Goal: Communication & Community: Ask a question

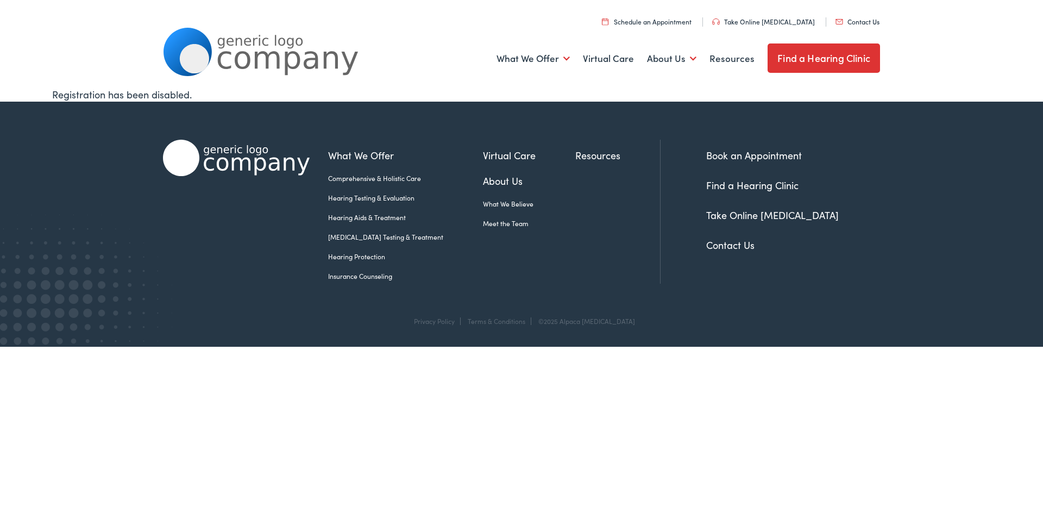
click at [742, 243] on link "Contact Us" at bounding box center [730, 245] width 48 height 14
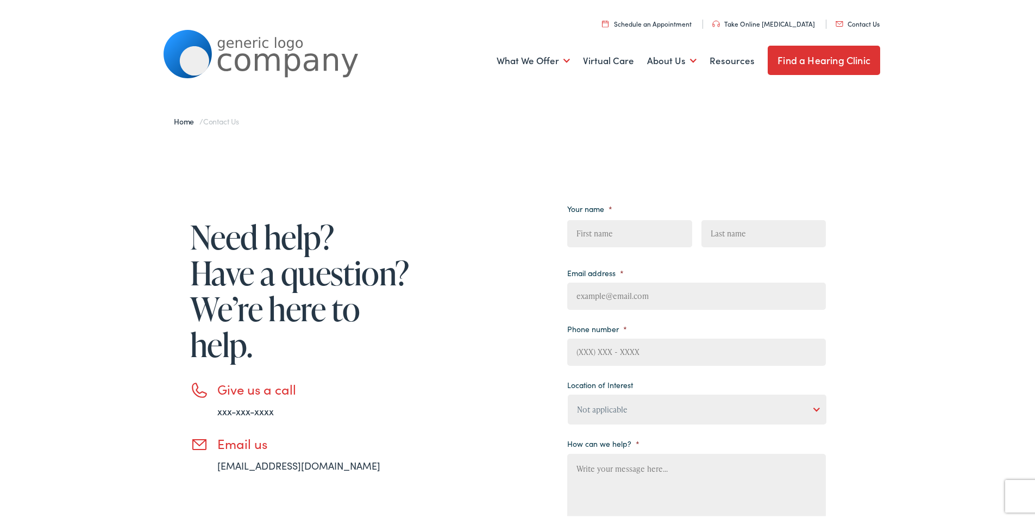
click at [983, 124] on div "Home / Contact Us Need help? Have a question? We’re here to help. Give us a cal…" at bounding box center [521, 374] width 1043 height 575
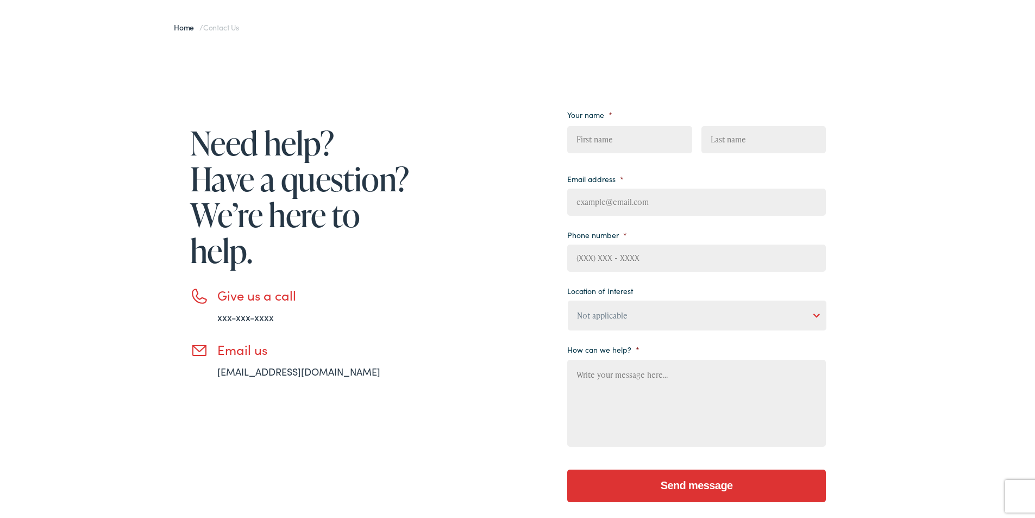
scroll to position [92, 0]
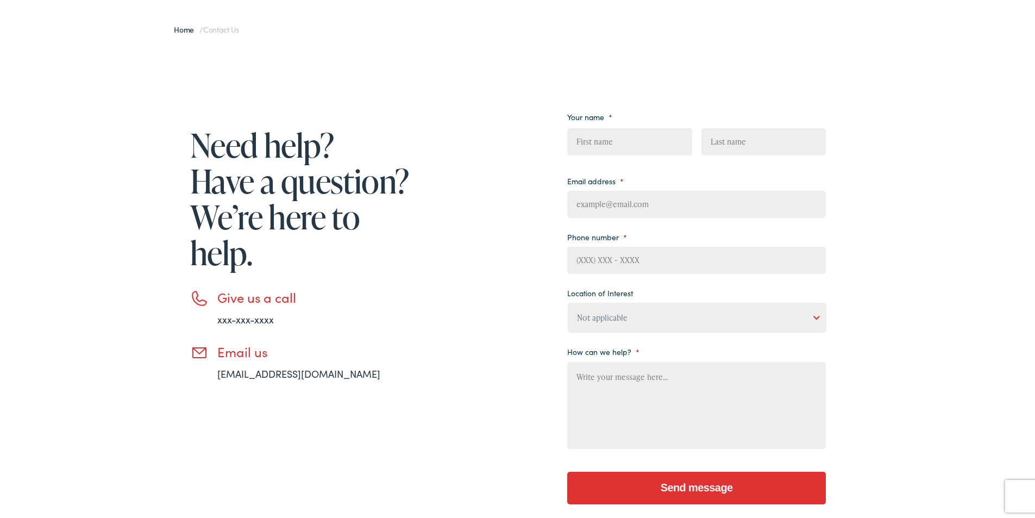
click at [619, 149] on input "First" at bounding box center [629, 139] width 124 height 27
type input "edward"
click at [733, 141] on input "Last" at bounding box center [763, 139] width 124 height 27
type input "kolin"
click at [637, 193] on input "Email address *" at bounding box center [696, 201] width 259 height 27
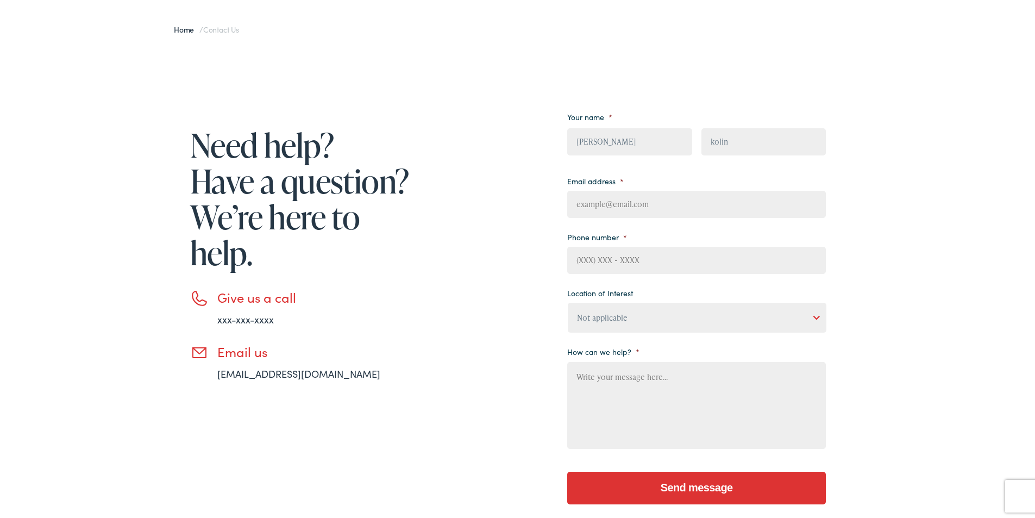
click at [636, 207] on input "Email address *" at bounding box center [696, 201] width 259 height 27
paste input "edwardkolin47@gmail.com"
type input "edwardkolin47@gmail.com"
click at [607, 256] on input "Phone number *" at bounding box center [696, 257] width 259 height 27
type input "3459606833"
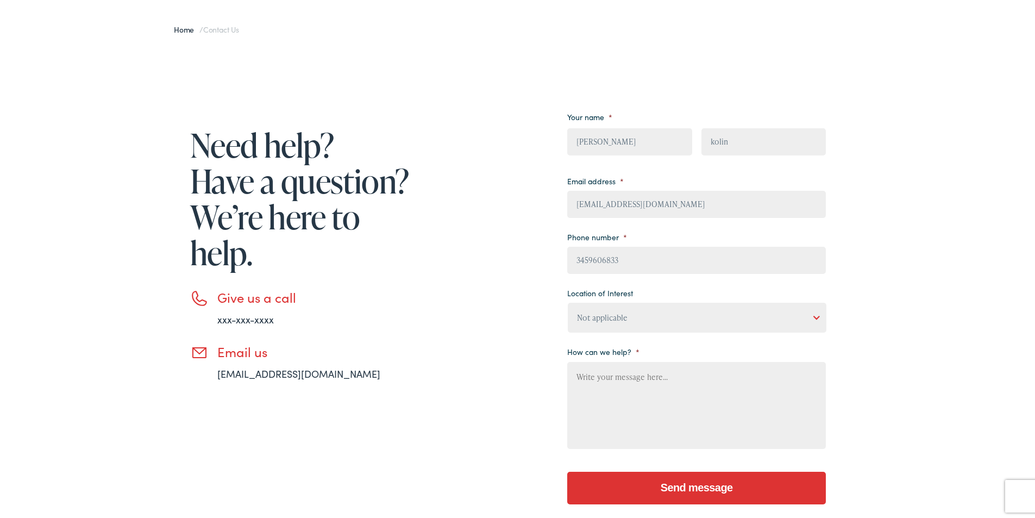
click at [615, 393] on textarea "How can we help? *" at bounding box center [696, 403] width 259 height 87
paste textarea "Hi, I hope you are well. We need an Editorial post on : Please confirm for me. …"
click at [691, 394] on textarea "Hi, I hope you are well. We need an Editorial post on : Please confirm for me. …" at bounding box center [696, 403] width 259 height 87
paste textarea "alpacamulti.wpengine.com"
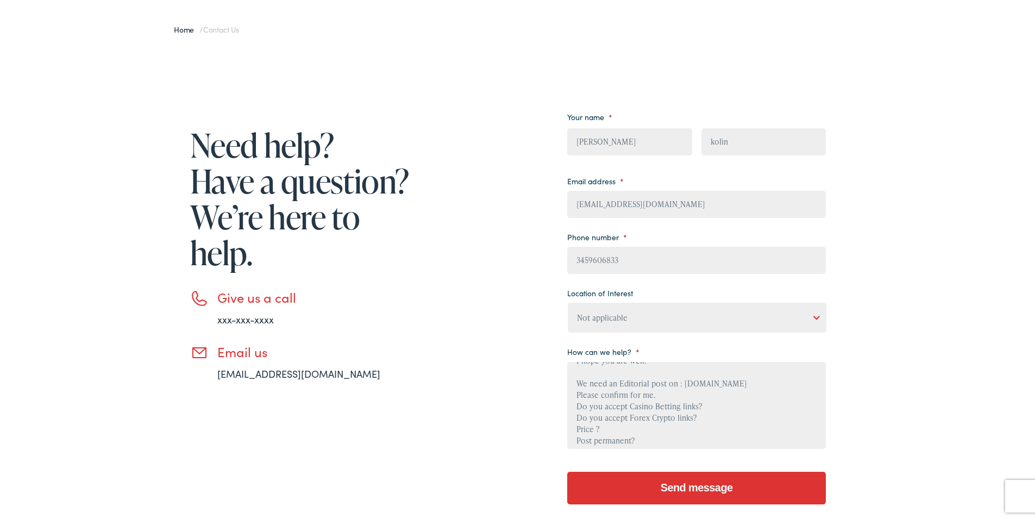
type textarea "Hi, I hope you are well. We need an Editorial post on : alpacamulti.wpengine.co…"
click at [652, 484] on input "Send message" at bounding box center [696, 485] width 259 height 33
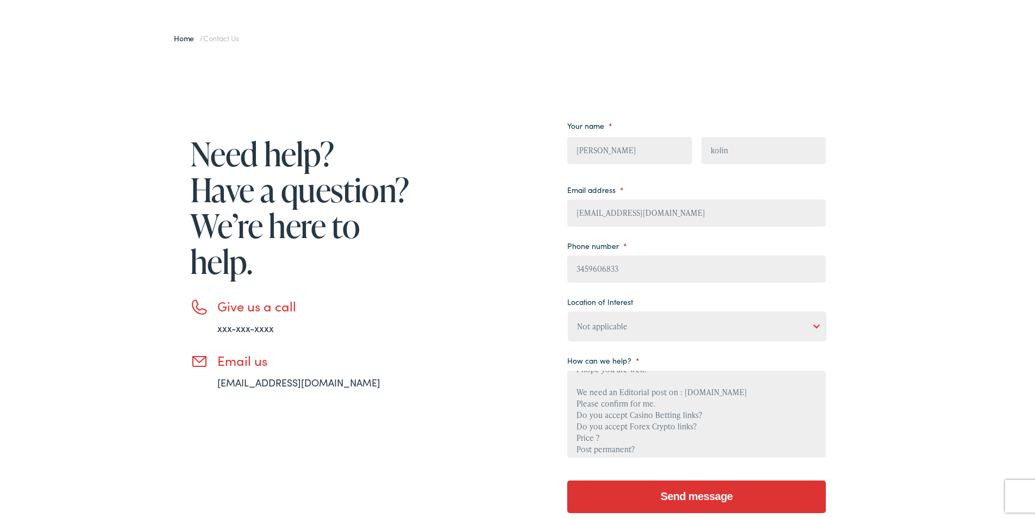
scroll to position [81, 0]
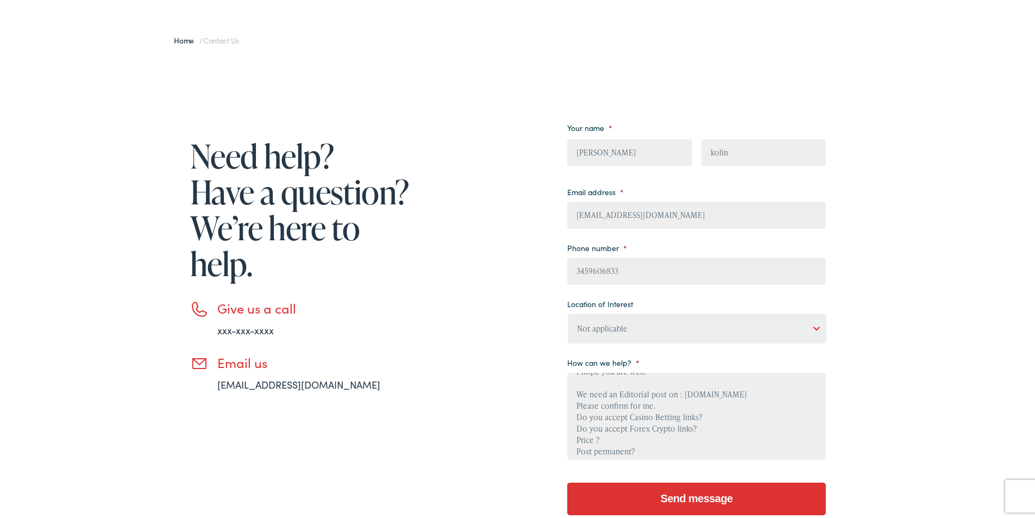
drag, startPoint x: 275, startPoint y: 384, endPoint x: 460, endPoint y: 373, distance: 185.0
click at [460, 373] on div "Need help? Have a question? We’re here to help. Give us a call xxx-xxx-xxxx Ema…" at bounding box center [494, 318] width 663 height 418
click at [715, 495] on input "Send message" at bounding box center [696, 496] width 259 height 33
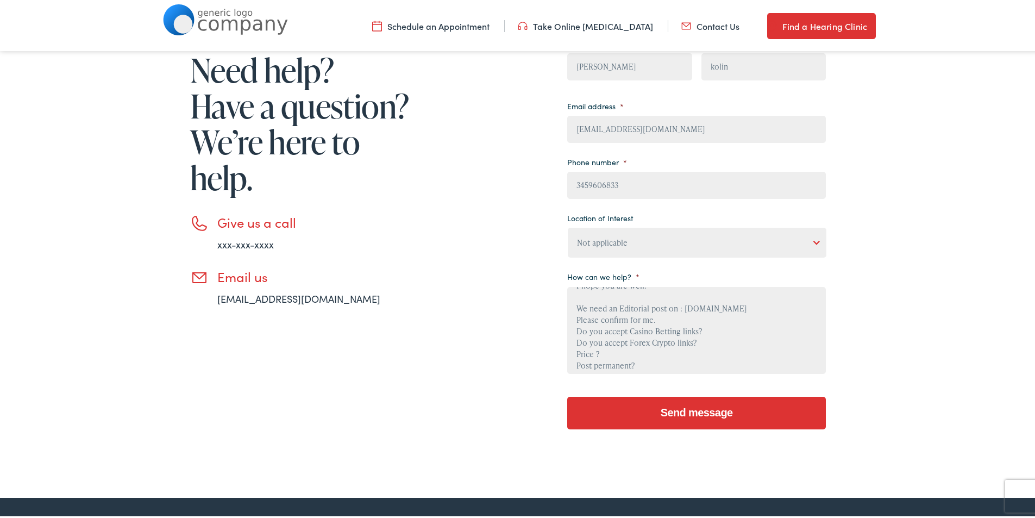
scroll to position [198, 0]
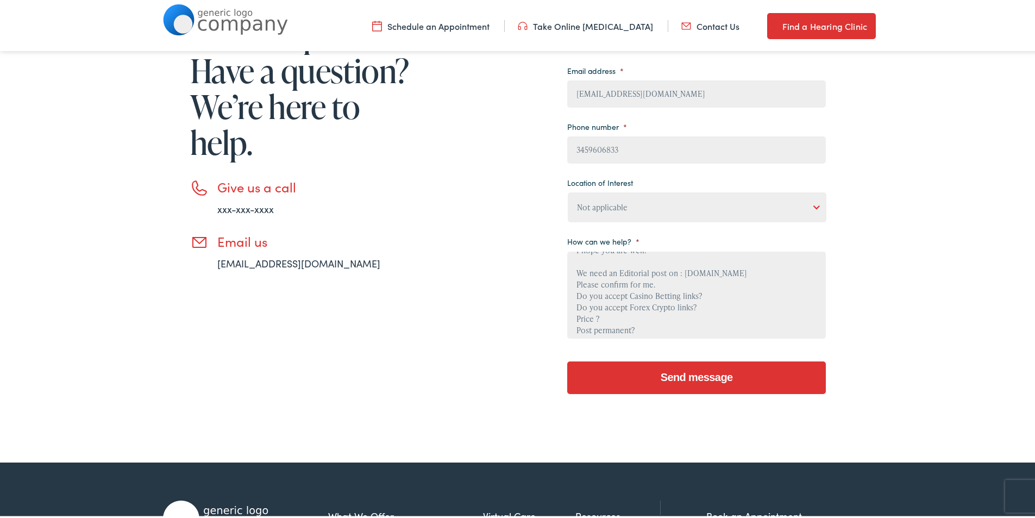
drag, startPoint x: 253, startPoint y: 262, endPoint x: 436, endPoint y: 224, distance: 187.1
click at [448, 215] on div "Need help? Have a question? We’re here to help. Give us a call xxx-xxx-xxxx Ema…" at bounding box center [494, 197] width 663 height 418
drag, startPoint x: 306, startPoint y: 260, endPoint x: 205, endPoint y: 265, distance: 101.7
click at [205, 265] on li "Email us email@email.com" at bounding box center [301, 249] width 223 height 37
copy link "email@email.com"
